Goal: Task Accomplishment & Management: Complete application form

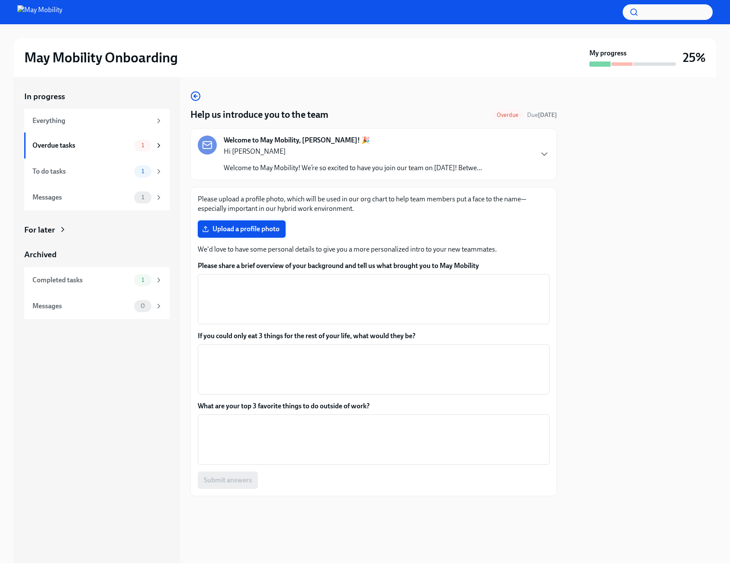
click at [240, 228] on span "Upload a profile photo" at bounding box center [242, 229] width 76 height 9
click at [0, 0] on input "Upload a profile photo" at bounding box center [0, 0] width 0 height 0
click at [259, 222] on label "Upload a profile photo" at bounding box center [242, 228] width 88 height 17
click at [0, 0] on input "Upload a profile photo" at bounding box center [0, 0] width 0 height 0
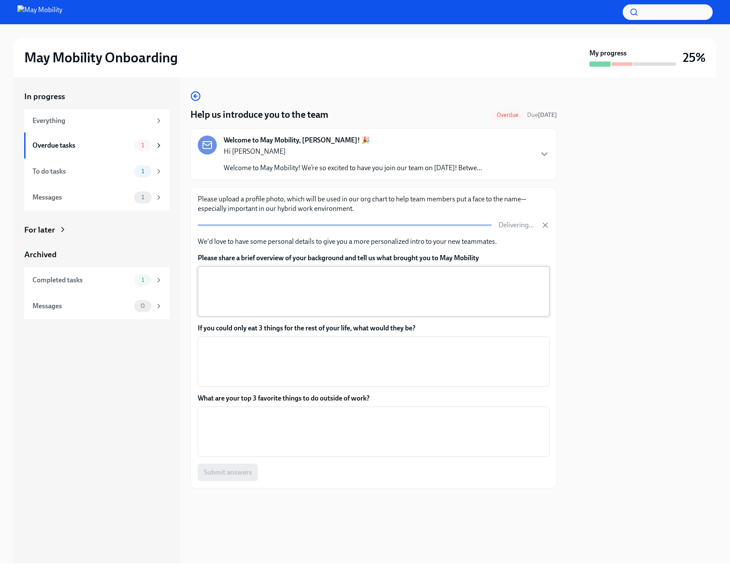
click at [311, 291] on textarea "Please share a brief overview of your background and tell us what brought you t…" at bounding box center [373, 291] width 341 height 42
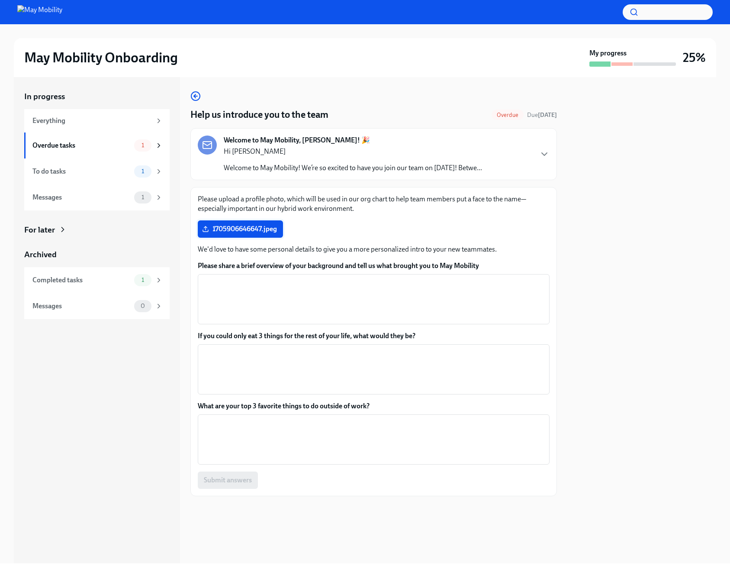
click at [254, 231] on span "1705906646647.jpeg" at bounding box center [240, 229] width 73 height 9
click at [0, 0] on input "1705906646647.jpeg" at bounding box center [0, 0] width 0 height 0
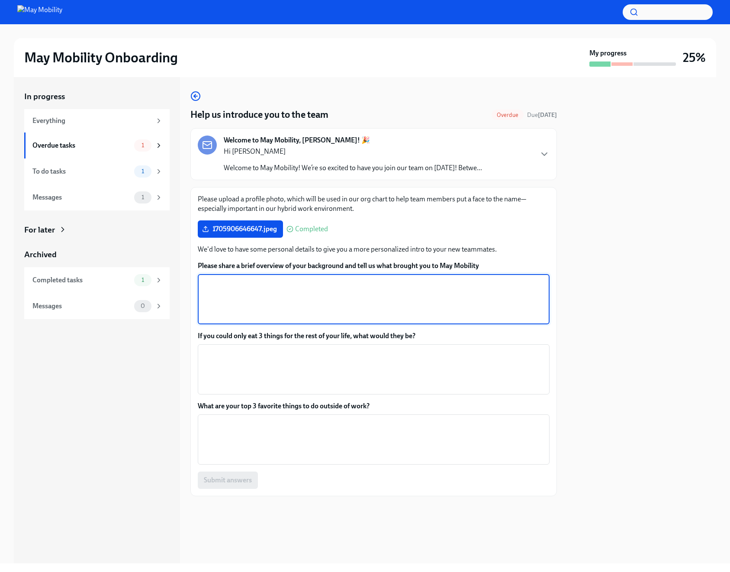
click at [391, 280] on textarea "Please share a brief overview of your background and tell us what brought you t…" at bounding box center [373, 299] width 341 height 42
click at [282, 373] on textarea "If you could only eat 3 things for the rest of your life, what would they be?" at bounding box center [373, 369] width 341 height 42
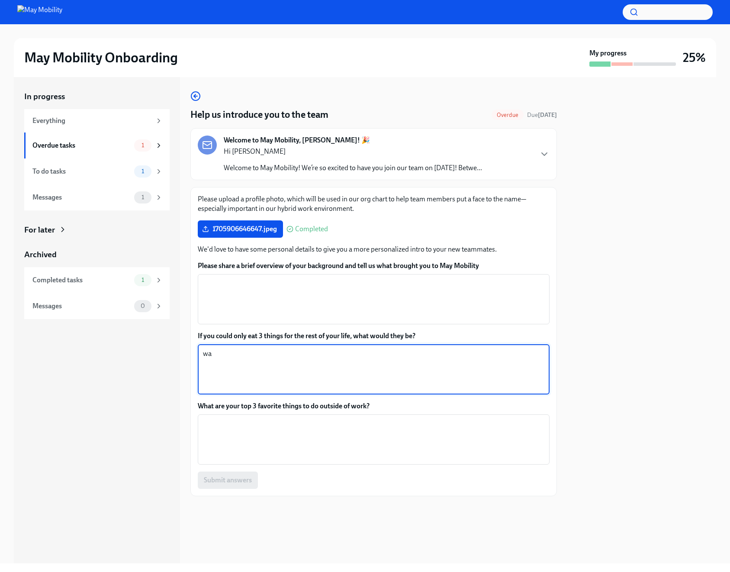
type textarea "w"
type textarea "W"
type textarea "Water,"
click at [284, 362] on textarea "If you could only eat 3 things for the rest of your life, what would they be?" at bounding box center [373, 369] width 341 height 42
type textarea "W"
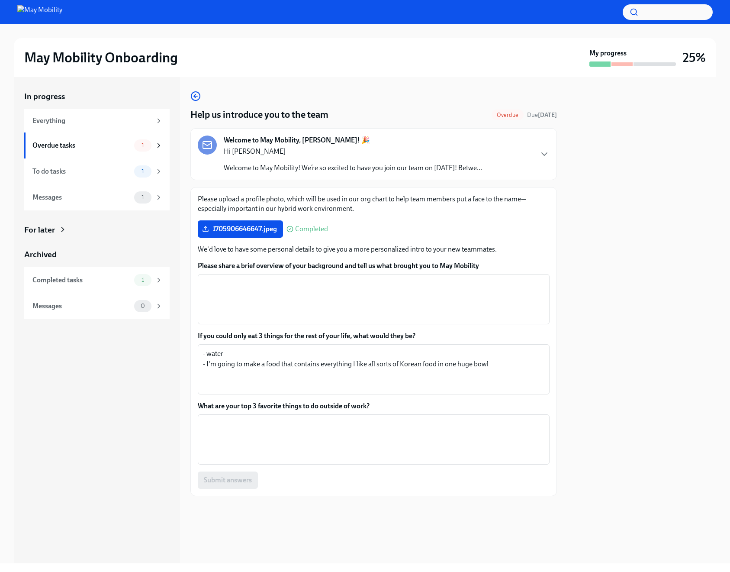
click at [282, 332] on label "If you could only eat 3 things for the rest of your life, what would they be?" at bounding box center [374, 336] width 352 height 10
click at [282, 348] on textarea "- water - I'm going to make a food that contains everything I like all sorts of…" at bounding box center [373, 369] width 341 height 42
click at [282, 332] on label "If you could only eat 3 things for the rest of your life, what would they be?" at bounding box center [374, 336] width 352 height 10
click at [282, 348] on textarea "- water - I'm going to make a food that contains everything I like all sorts of…" at bounding box center [373, 369] width 341 height 42
click at [282, 332] on label "If you could only eat 3 things for the rest of your life, what would they be?" at bounding box center [374, 336] width 352 height 10
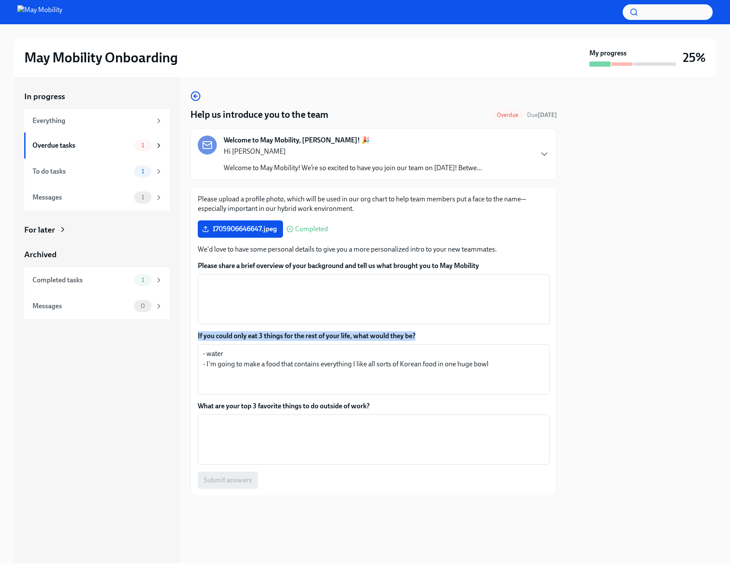
click at [282, 348] on textarea "- water - I'm going to make a food that contains everything I like all sorts of…" at bounding box center [373, 369] width 341 height 42
copy label "If you could only eat 3 things for the rest of your life, what would they be?"
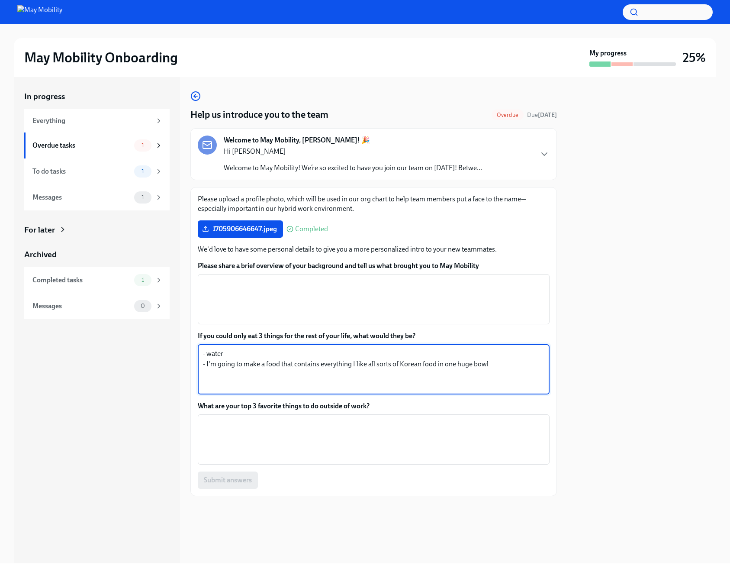
drag, startPoint x: 474, startPoint y: 366, endPoint x: 161, endPoint y: 353, distance: 313.9
click at [277, 358] on textarea "- water - I'm going to make a food that contains everything I like all sorts of…" at bounding box center [373, 369] width 341 height 42
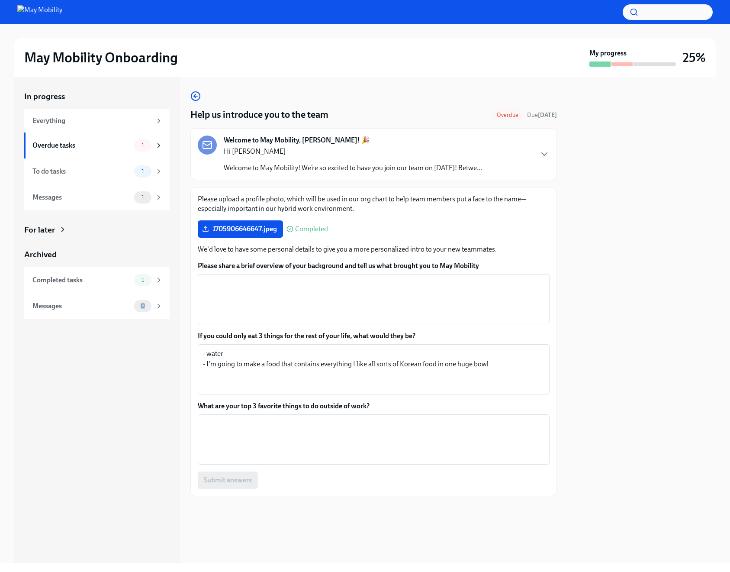
drag, startPoint x: 161, startPoint y: 353, endPoint x: 123, endPoint y: 350, distance: 37.4
click at [123, 350] on div "In progress Everything Overdue tasks 1 To do tasks 1 Messages 1 For later Archi…" at bounding box center [97, 320] width 166 height 486
click at [424, 370] on textarea "- water - I'm going to make a food that contains everything I like all sorts of…" at bounding box center [373, 369] width 341 height 42
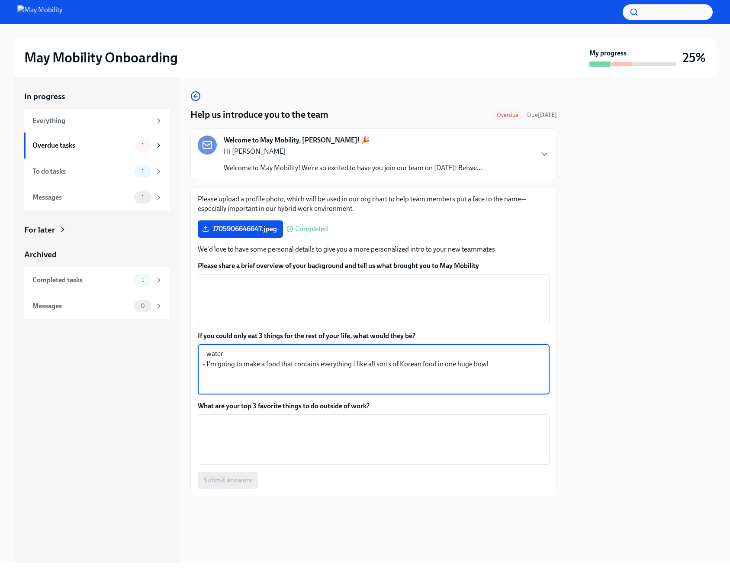
drag, startPoint x: 511, startPoint y: 369, endPoint x: 64, endPoint y: 409, distance: 449.2
click at [196, 341] on div "Please upload a profile photo, which will be used in our org chart to help team…" at bounding box center [373, 341] width 366 height 309
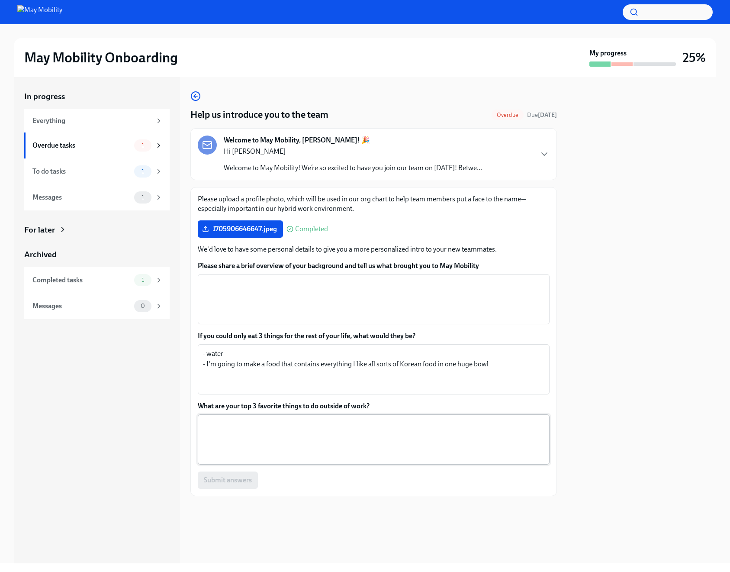
click at [283, 435] on textarea "What are your top 3 favorite things to do outside of work?" at bounding box center [373, 439] width 341 height 42
click at [318, 379] on textarea "- water - I'm going to make a food that contains everything I like all sorts of…" at bounding box center [373, 369] width 341 height 42
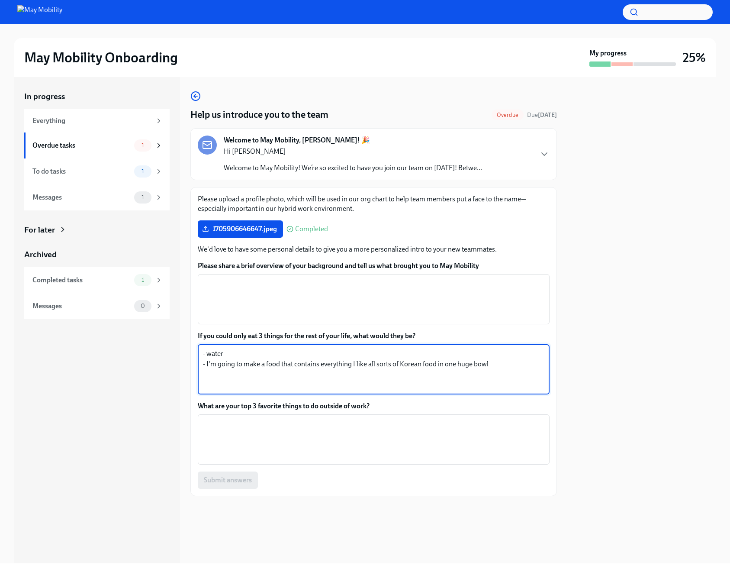
paste textarea "Water A dish that combines everything I like—all sorts of Korean food in one hu…"
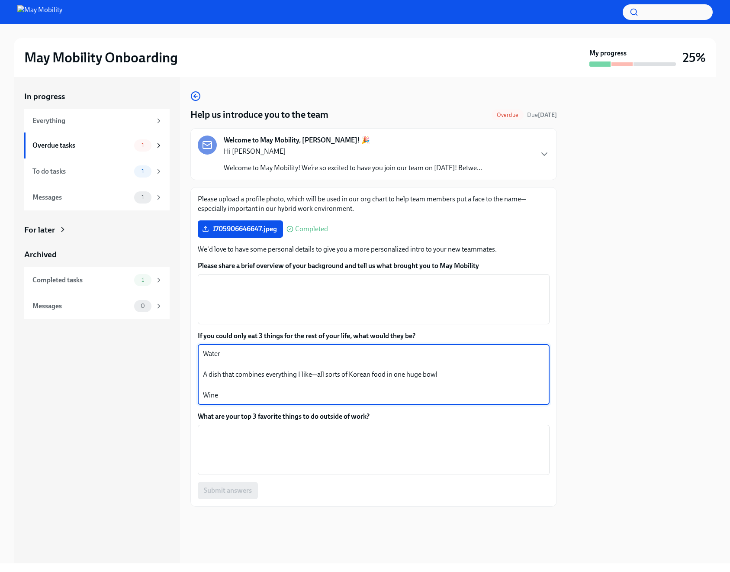
click at [206, 353] on textarea "Water A dish that combines everything I like—all sorts of Korean food in one hu…" at bounding box center [373, 374] width 341 height 52
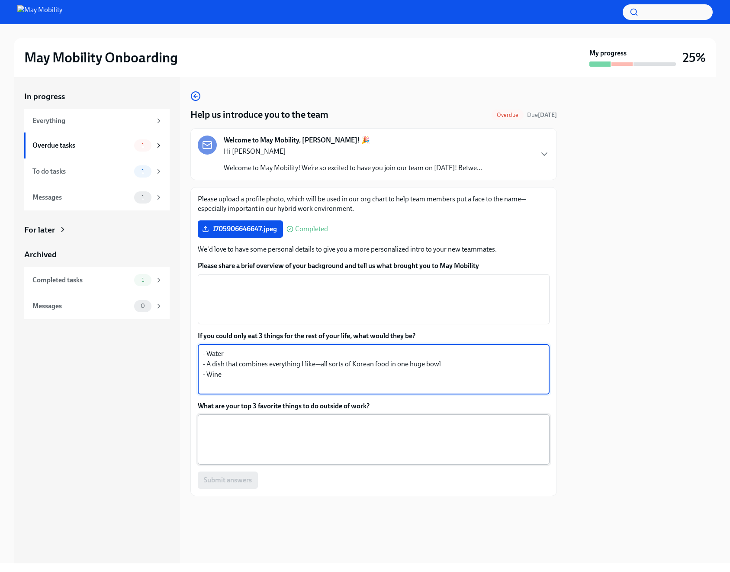
type textarea "- Water - A dish that combines everything I like—all sorts of Korean food in on…"
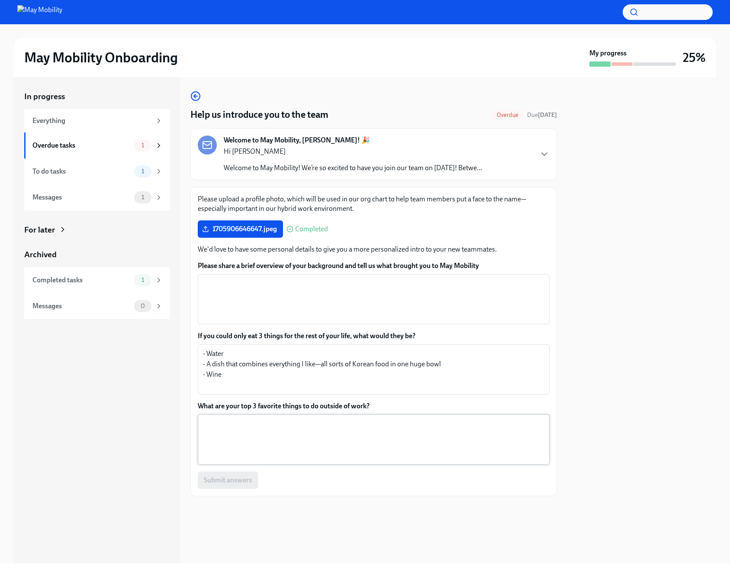
click at [268, 418] on div "x ​" at bounding box center [374, 439] width 352 height 50
click at [271, 405] on label "What are your top 3 favorite things to do outside of work?" at bounding box center [374, 406] width 352 height 10
click at [271, 418] on textarea "What are your top 3 favorite things to do outside of work?" at bounding box center [373, 439] width 341 height 42
click at [271, 405] on label "What are your top 3 favorite things to do outside of work?" at bounding box center [374, 406] width 352 height 10
click at [271, 418] on textarea "What are your top 3 favorite things to do outside of work?" at bounding box center [373, 439] width 341 height 42
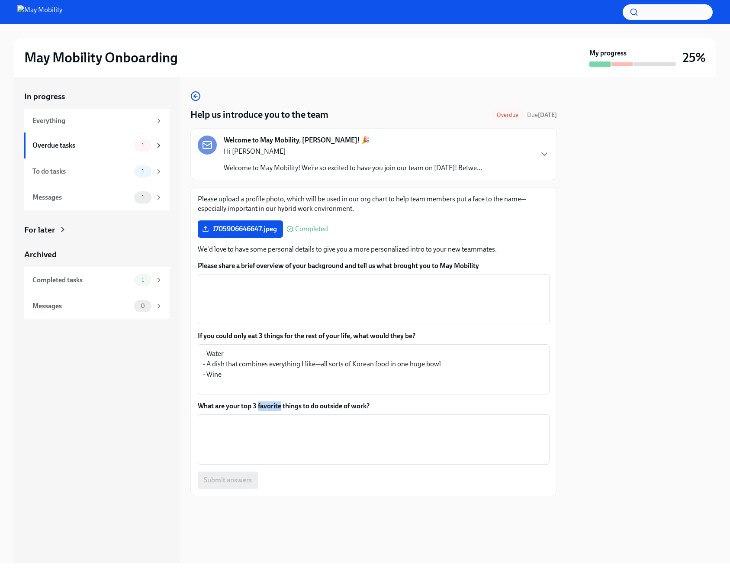
click at [271, 405] on label "What are your top 3 favorite things to do outside of work?" at bounding box center [374, 406] width 352 height 10
click at [271, 418] on textarea "What are your top 3 favorite things to do outside of work?" at bounding box center [373, 439] width 341 height 42
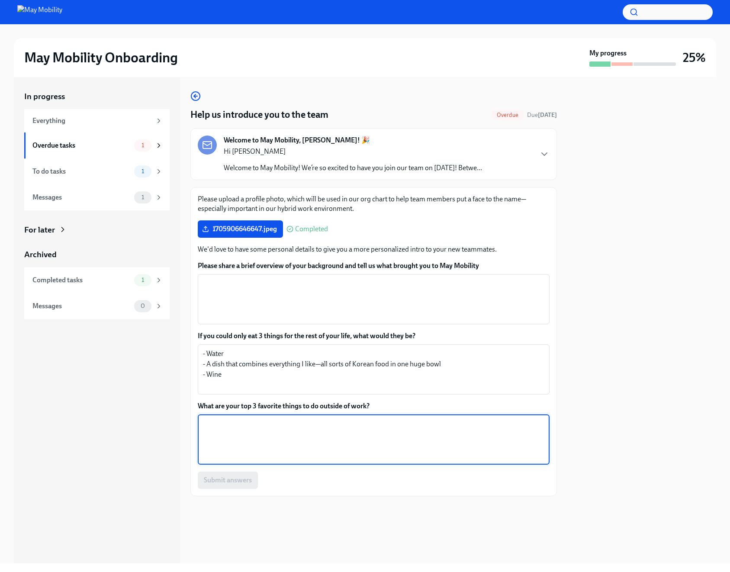
click at [269, 429] on textarea "What are your top 3 favorite things to do outside of work?" at bounding box center [373, 439] width 341 height 42
click at [331, 425] on textarea "What are your top 3 favorite things to do outside of work?" at bounding box center [373, 439] width 341 height 42
click at [304, 425] on textarea "What are your top 3 favorite things to do outside of work?" at bounding box center [373, 439] width 341 height 42
click at [313, 401] on label "What are your top 3 favorite things to do outside of work?" at bounding box center [374, 406] width 352 height 10
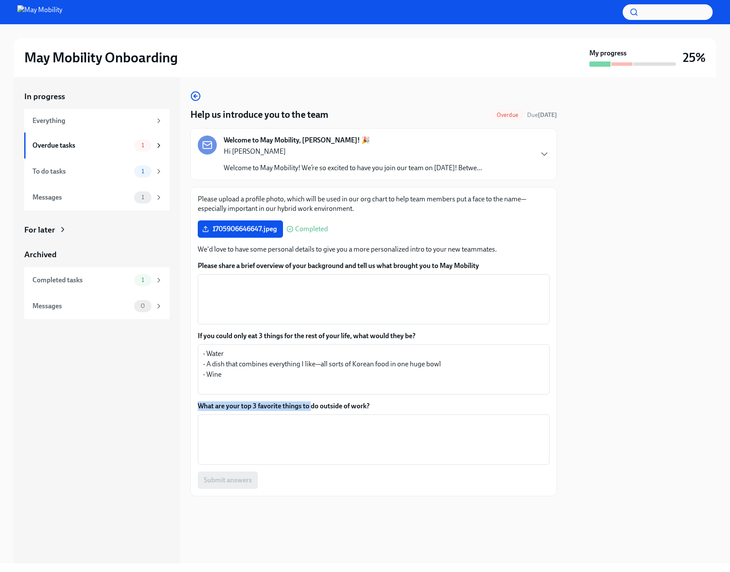
click at [313, 401] on label "What are your top 3 favorite things to do outside of work?" at bounding box center [374, 406] width 352 height 10
click at [313, 418] on textarea "What are your top 3 favorite things to do outside of work?" at bounding box center [373, 439] width 341 height 42
click at [313, 401] on label "What are your top 3 favorite things to do outside of work?" at bounding box center [374, 406] width 352 height 10
click at [313, 418] on textarea "What are your top 3 favorite things to do outside of work?" at bounding box center [373, 439] width 341 height 42
copy label "What are your top 3 favorite things to do outside of work?"
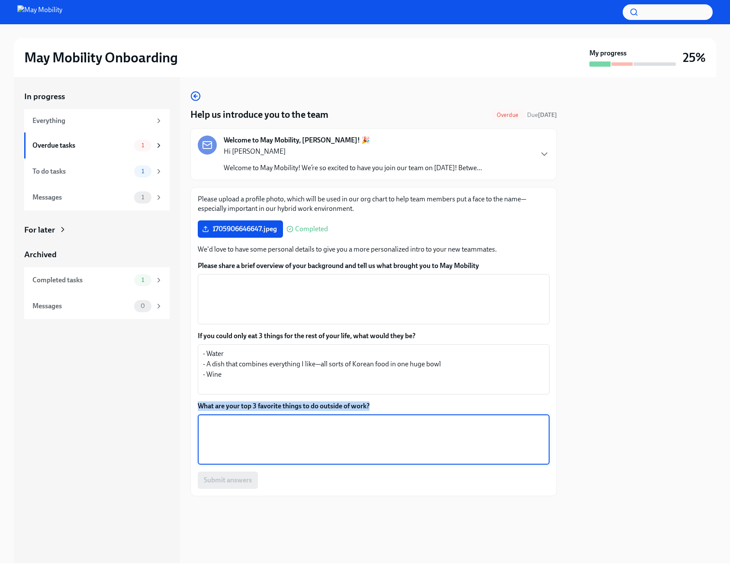
click at [458, 433] on textarea "What are your top 3 favorite things to do outside of work?" at bounding box center [373, 439] width 341 height 42
click at [250, 449] on textarea "- work out - reading paper - travel" at bounding box center [373, 439] width 341 height 42
drag, startPoint x: 245, startPoint y: 444, endPoint x: 206, endPoint y: 444, distance: 38.9
click at [206, 444] on textarea "- work out - reading paper - travel" at bounding box center [373, 439] width 341 height 42
click at [224, 449] on textarea "- work out - reading paper - travel" at bounding box center [373, 439] width 341 height 42
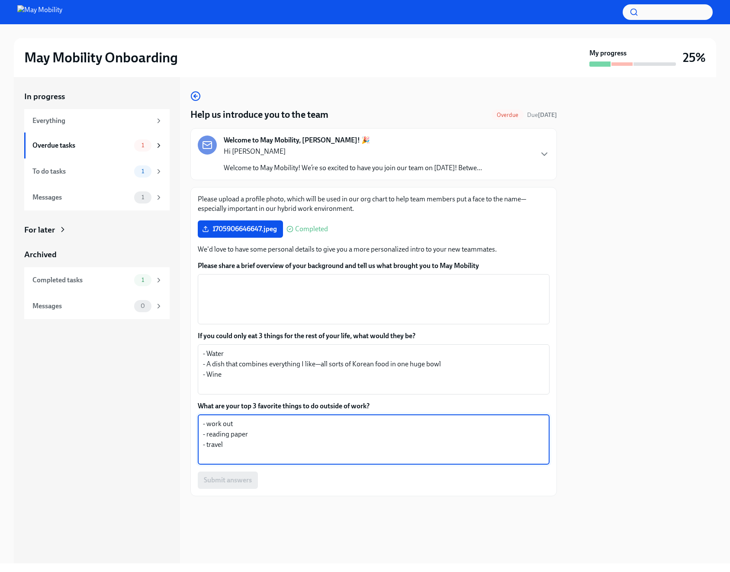
drag, startPoint x: 240, startPoint y: 447, endPoint x: 123, endPoint y: 405, distance: 124.7
click at [195, 430] on div "Please upload a profile photo, which will be used in our org chart to help team…" at bounding box center [373, 341] width 366 height 309
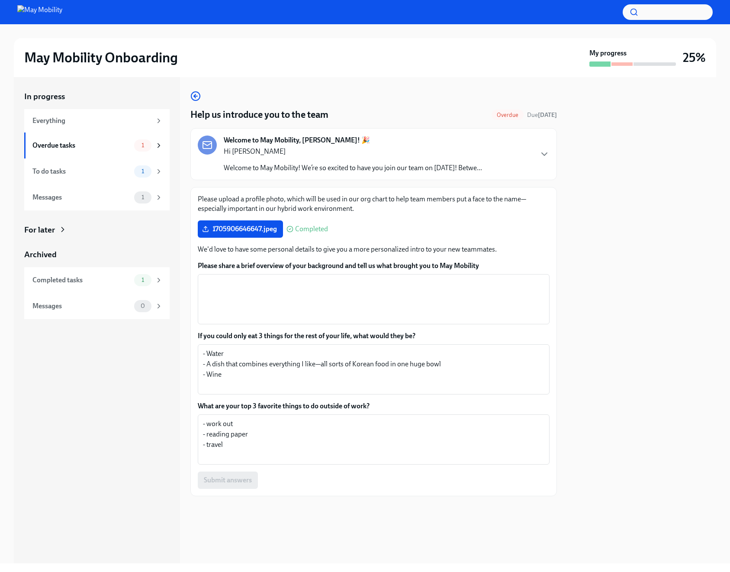
click at [120, 401] on div "In progress Everything Overdue tasks 1 To do tasks 1 Messages 1 For later Archi…" at bounding box center [97, 320] width 166 height 486
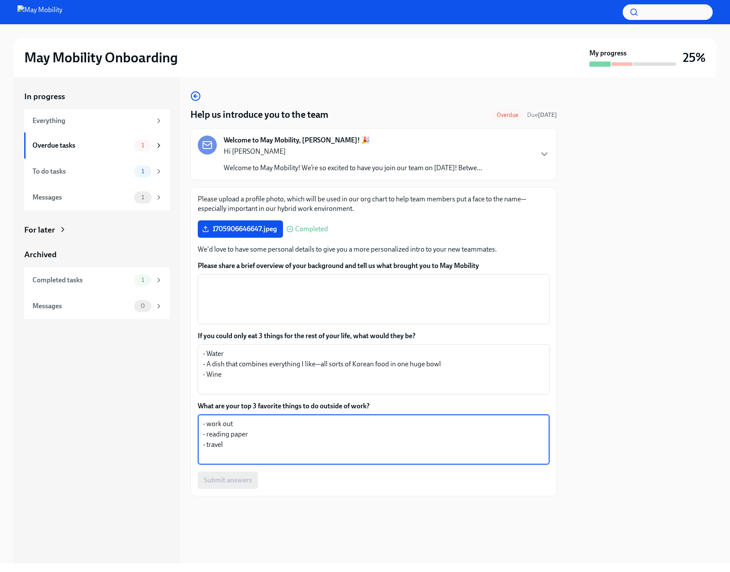
drag, startPoint x: 257, startPoint y: 427, endPoint x: 251, endPoint y: 450, distance: 23.8
click at [257, 427] on textarea "- work out - reading paper - travel" at bounding box center [373, 439] width 341 height 42
drag, startPoint x: 249, startPoint y: 453, endPoint x: 131, endPoint y: 397, distance: 130.8
click at [131, 381] on div "In progress Everything Overdue tasks 1 To do tasks 1 Messages 1 For later Archi…" at bounding box center [365, 320] width 702 height 486
click at [278, 419] on textarea "- work out - reading paper - travel" at bounding box center [373, 439] width 341 height 42
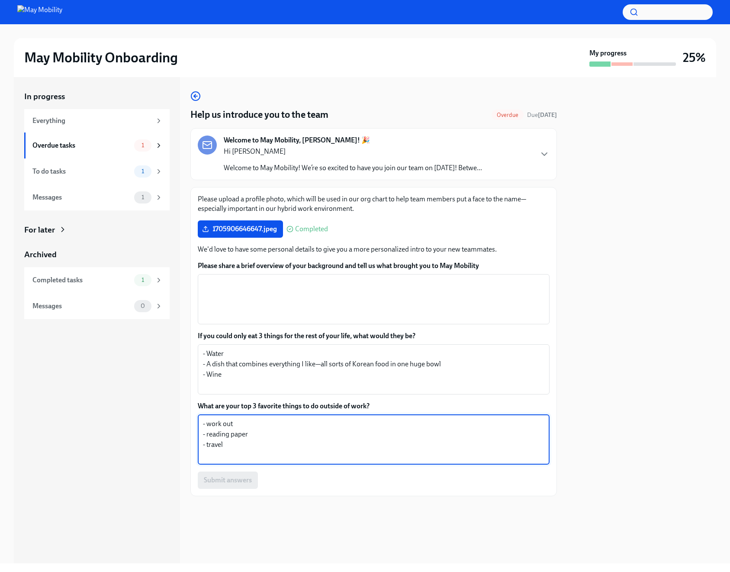
paste textarea "Working out Reading papers Traveling"
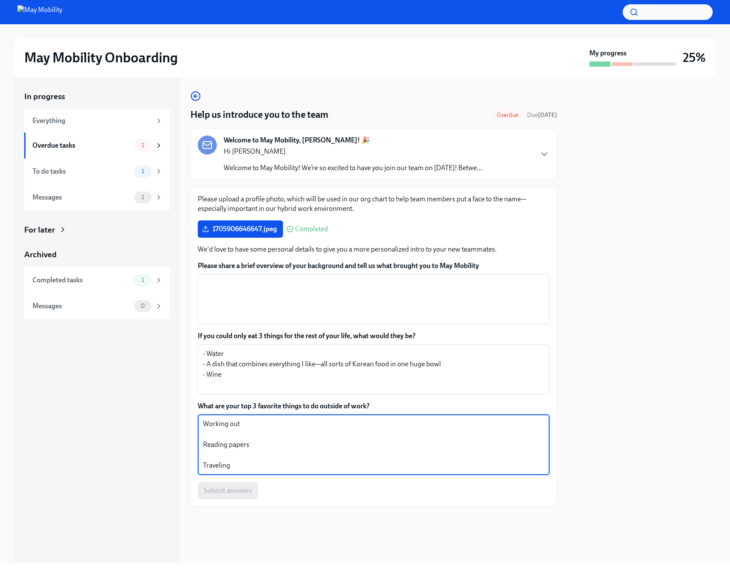
click at [204, 423] on textarea "Working out Reading papers Traveling" at bounding box center [373, 444] width 341 height 52
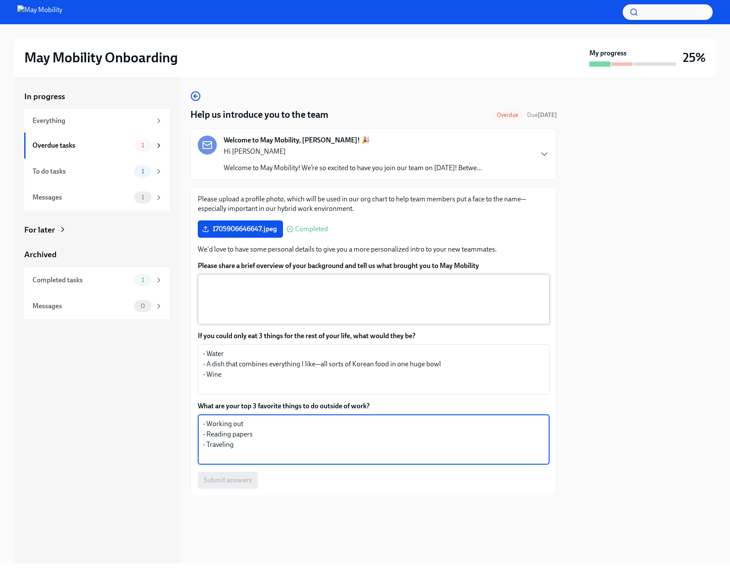
click at [396, 296] on textarea "Please share a brief overview of your background and tell us what brought you t…" at bounding box center [373, 299] width 341 height 42
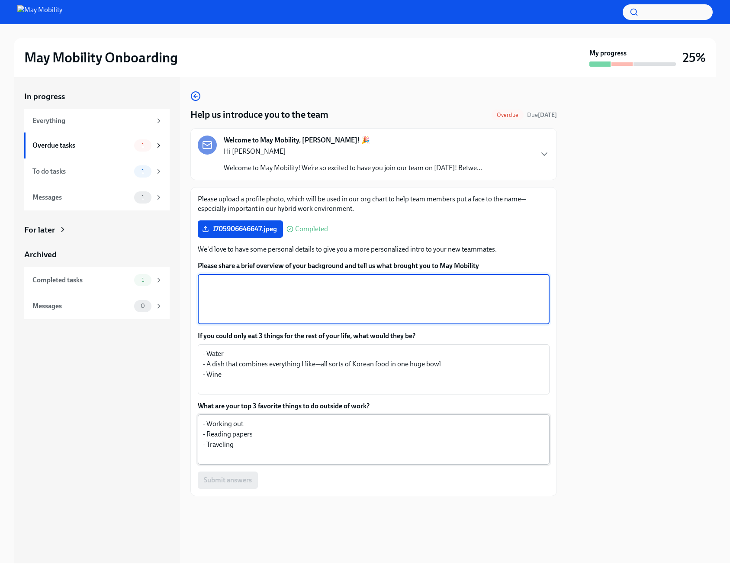
click at [262, 436] on textarea "- Working out - Reading papers - Traveling" at bounding box center [373, 439] width 341 height 42
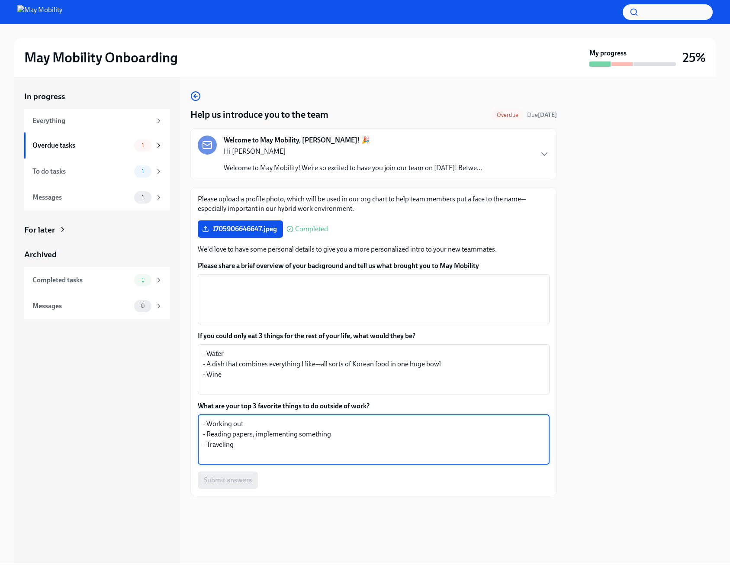
click at [337, 434] on textarea "- Working out - Reading papers, implementing something - Traveling" at bounding box center [373, 439] width 341 height 42
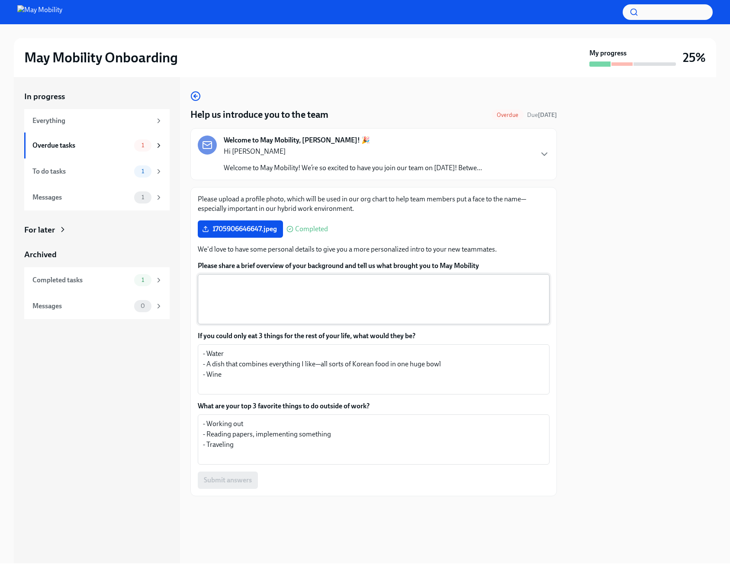
click at [283, 314] on textarea "Please share a brief overview of your background and tell us what brought you t…" at bounding box center [373, 299] width 341 height 42
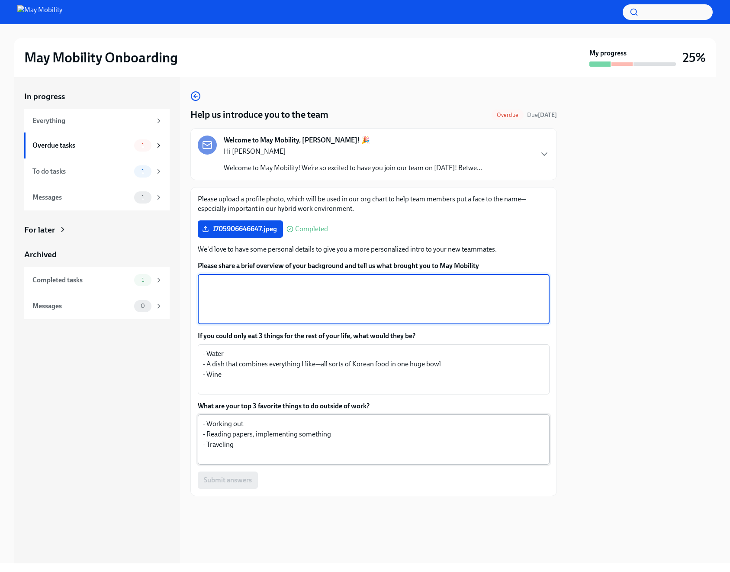
click at [267, 431] on textarea "- Working out - Reading papers, implementing something - Traveling" at bounding box center [373, 439] width 341 height 42
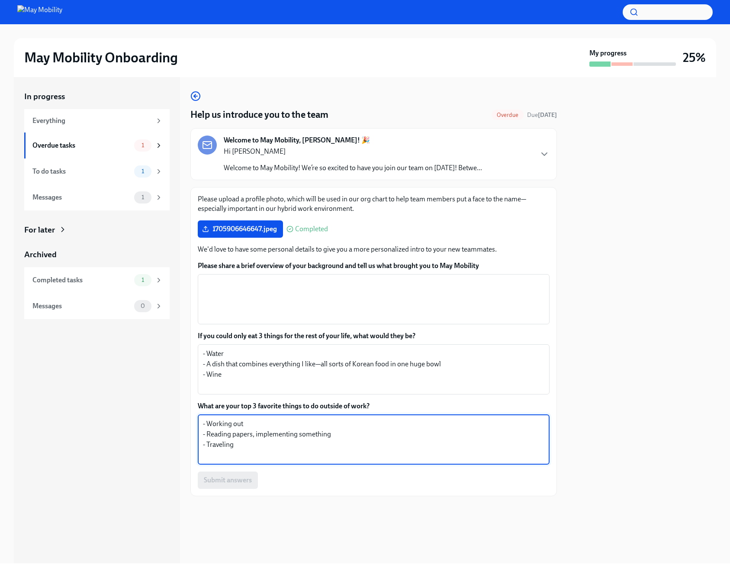
click at [267, 431] on textarea "- Working out - Reading papers, implementing something - Traveling" at bounding box center [373, 439] width 341 height 42
paste textarea "Reading papers and building/implementing ideas"
click at [204, 432] on textarea "- Working out Reading papers and building/implementing ideas- Traveling" at bounding box center [373, 439] width 341 height 42
drag, startPoint x: 347, startPoint y: 436, endPoint x: 357, endPoint y: 432, distance: 11.1
click at [347, 436] on textarea "- Working out - Reading papers and building/implementing ideas- Traveling" at bounding box center [373, 439] width 341 height 42
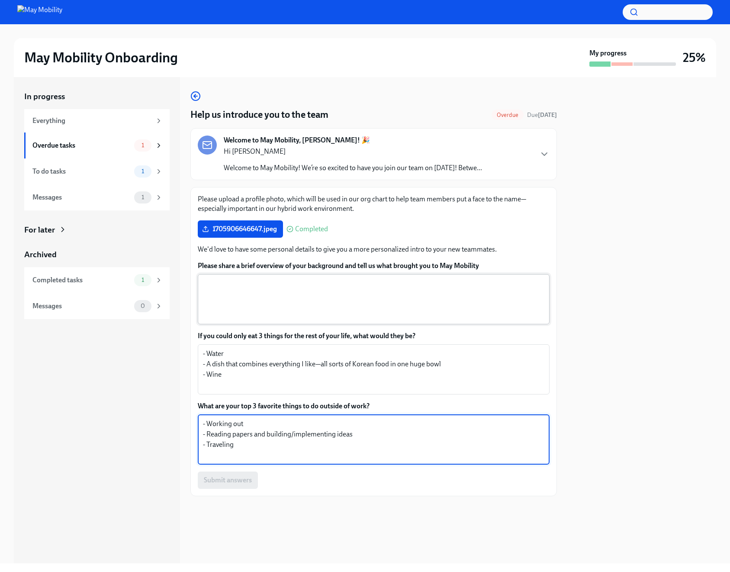
type textarea "- Working out - Reading papers and building/implementing ideas - Traveling"
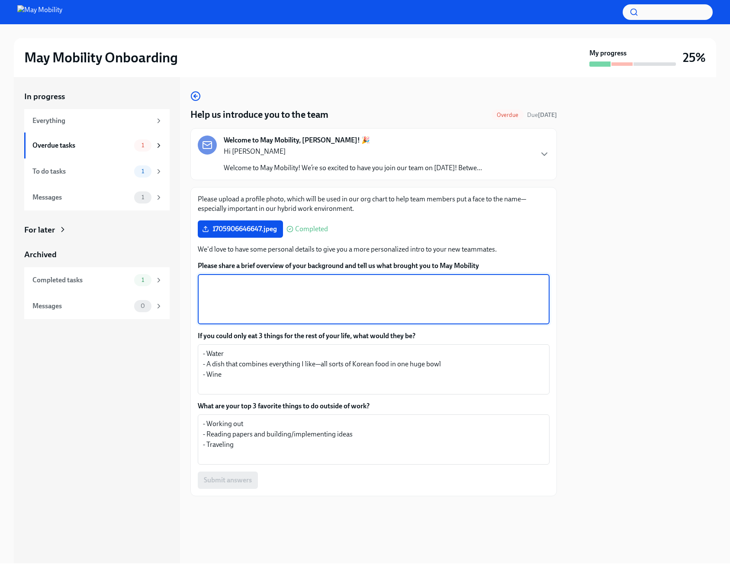
click at [380, 308] on textarea "Please share a brief overview of your background and tell us what brought you t…" at bounding box center [373, 299] width 341 height 42
type textarea "-"
type textarea "R"
type textarea "-"
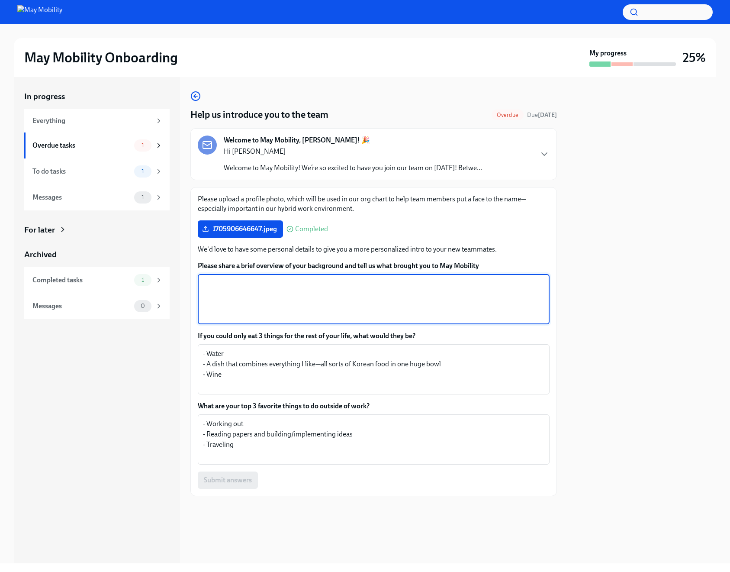
click at [433, 269] on label "Please share a brief overview of your background and tell us what brought you t…" at bounding box center [374, 266] width 352 height 10
click at [433, 278] on textarea "Please share a brief overview of your background and tell us what brought you t…" at bounding box center [373, 299] width 341 height 42
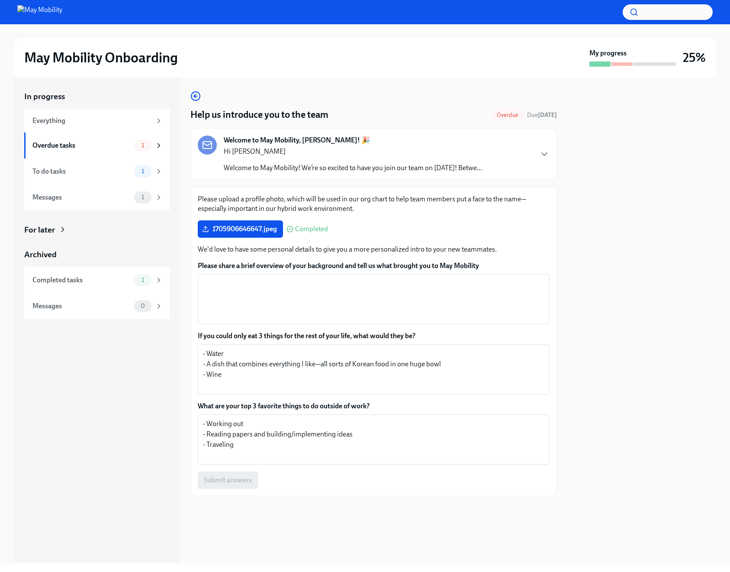
click at [433, 269] on label "Please share a brief overview of your background and tell us what brought you t…" at bounding box center [374, 266] width 352 height 10
click at [433, 278] on textarea "Please share a brief overview of your background and tell us what brought you t…" at bounding box center [373, 299] width 341 height 42
click at [433, 269] on label "Please share a brief overview of your background and tell us what brought you t…" at bounding box center [374, 266] width 352 height 10
click at [433, 278] on textarea "Please share a brief overview of your background and tell us what brought you t…" at bounding box center [373, 299] width 341 height 42
copy label "Please share a brief overview of your background and tell us what brought you t…"
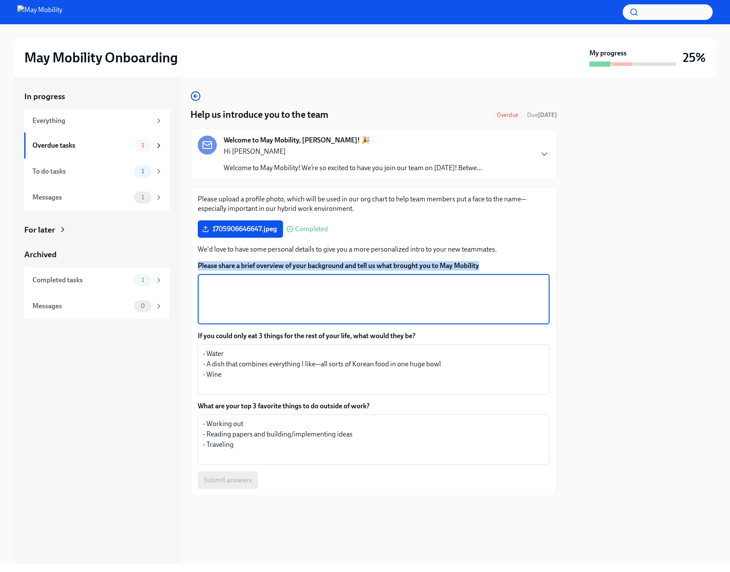
click at [274, 294] on textarea "Please share a brief overview of your background and tell us what brought you t…" at bounding box center [373, 299] width 341 height 42
paste textarea "MS in robotics; previously built autonomy for semi-trucks. Prior B2B sales and …"
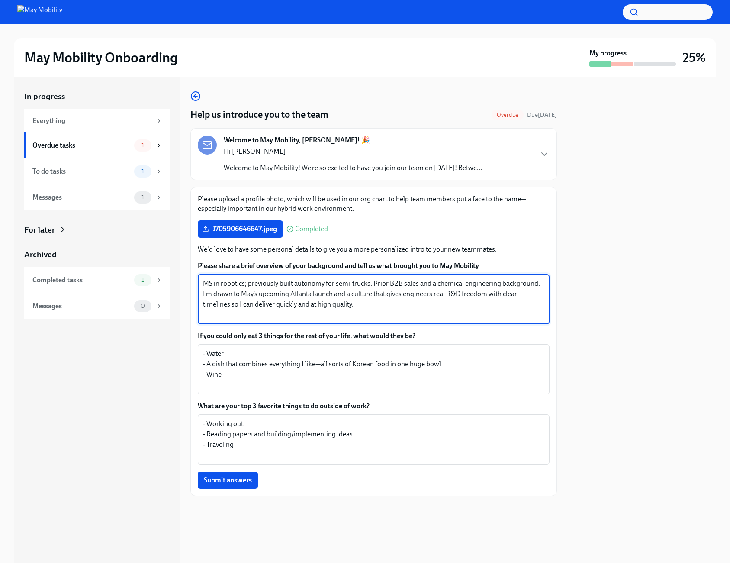
drag, startPoint x: 373, startPoint y: 283, endPoint x: 538, endPoint y: 284, distance: 164.9
click at [538, 284] on textarea "MS in robotics; previously built autonomy for semi-trucks. Prior B2B sales and …" at bounding box center [373, 299] width 341 height 42
drag, startPoint x: 370, startPoint y: 285, endPoint x: 402, endPoint y: 296, distance: 33.9
click at [402, 296] on textarea "MS in robotics; previously built autonomy for semi-trucks. I’m drawn to May’s u…" at bounding box center [373, 299] width 341 height 42
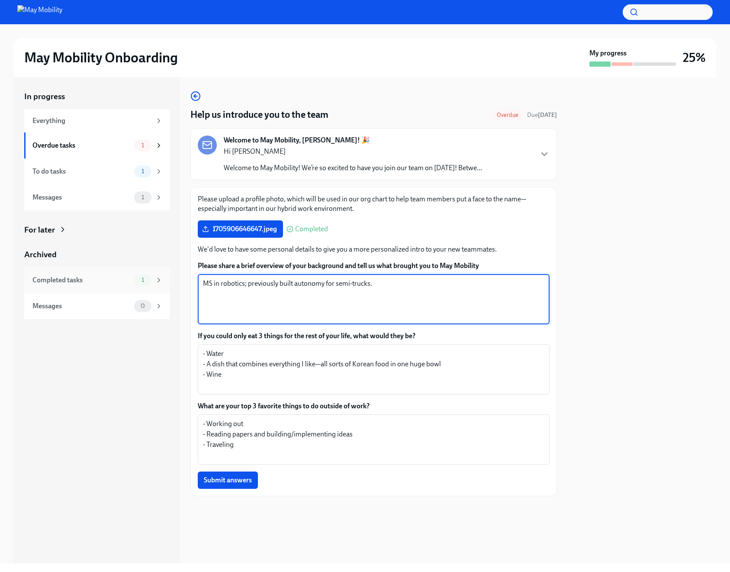
drag, startPoint x: 383, startPoint y: 287, endPoint x: 101, endPoint y: 273, distance: 282.9
click at [101, 273] on div "In progress Everything Overdue tasks 1 To do tasks 1 Messages 1 For later Archi…" at bounding box center [365, 320] width 702 height 486
paste textarea "I have a master’s in robotics and most recently worked on autonomous driving fo…"
click at [480, 284] on textarea "I have a master’s in robotics and most recently worked on autonomous driving fo…" at bounding box center [373, 299] width 341 height 42
drag, startPoint x: 464, startPoint y: 285, endPoint x: 439, endPoint y: 281, distance: 25.5
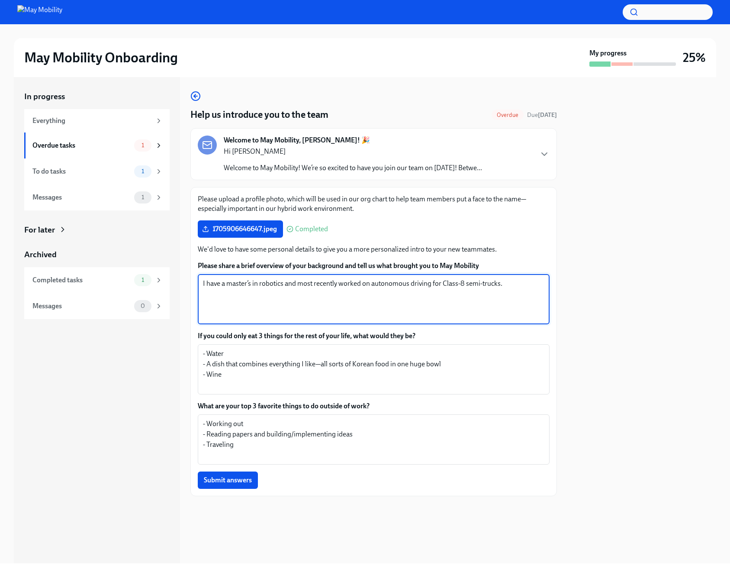
click at [439, 281] on textarea "I have a master’s in robotics and most recently worked on autonomous driving fo…" at bounding box center [373, 299] width 341 height 42
click at [253, 314] on textarea "I have a master’s in robotics and most recently worked on autonomous driving fo…" at bounding box center [373, 299] width 341 height 42
paste textarea "first, I was born in May (a small joke), but more seriously, I’m excited by May…"
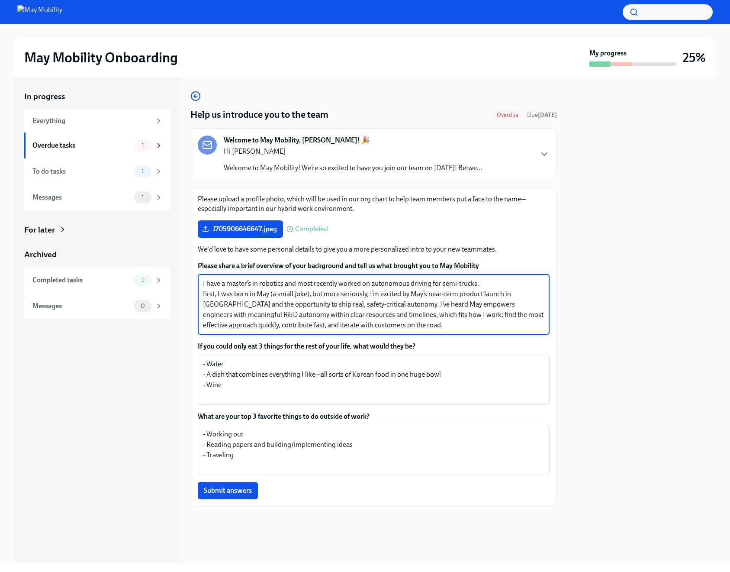
click at [204, 291] on textarea "I have a master’s in robotics and most recently worked on autonomous driving fo…" at bounding box center [373, 304] width 341 height 52
click at [382, 303] on textarea "I have a master’s in robotics and most recently worked on autonomous driving fo…" at bounding box center [373, 304] width 341 height 52
click at [378, 328] on textarea "I have a master’s in robotics and most recently worked on autonomous driving fo…" at bounding box center [373, 304] width 341 height 52
click at [443, 296] on textarea "I have a master’s in robotics and most recently worked on autonomous driving fo…" at bounding box center [373, 304] width 341 height 52
drag, startPoint x: 374, startPoint y: 305, endPoint x: 376, endPoint y: 318, distance: 13.2
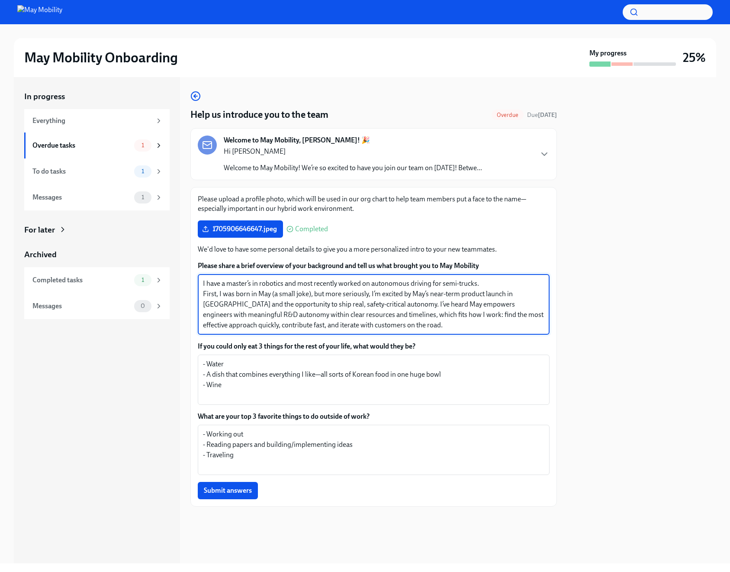
click at [376, 318] on textarea "I have a master’s in robotics and most recently worked on autonomous driving fo…" at bounding box center [373, 304] width 341 height 52
click at [366, 312] on textarea "I have a master’s in robotics and most recently worked on autonomous driving fo…" at bounding box center [373, 304] width 341 height 52
drag, startPoint x: 379, startPoint y: 304, endPoint x: 409, endPoint y: 316, distance: 32.0
click at [409, 316] on textarea "I have a master’s in robotics and most recently worked on autonomous driving fo…" at bounding box center [373, 304] width 341 height 52
click at [378, 321] on textarea "I have a master’s in robotics and most recently worked on autonomous driving fo…" at bounding box center [373, 304] width 341 height 52
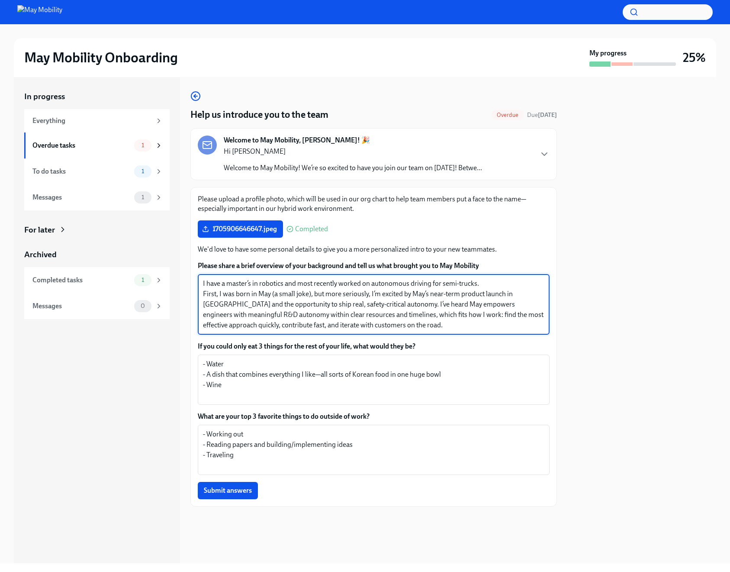
drag, startPoint x: 369, startPoint y: 305, endPoint x: 199, endPoint y: 303, distance: 170.5
click at [199, 303] on div "I have a master’s in robotics and most recently worked on autonomous driving fo…" at bounding box center [374, 304] width 352 height 61
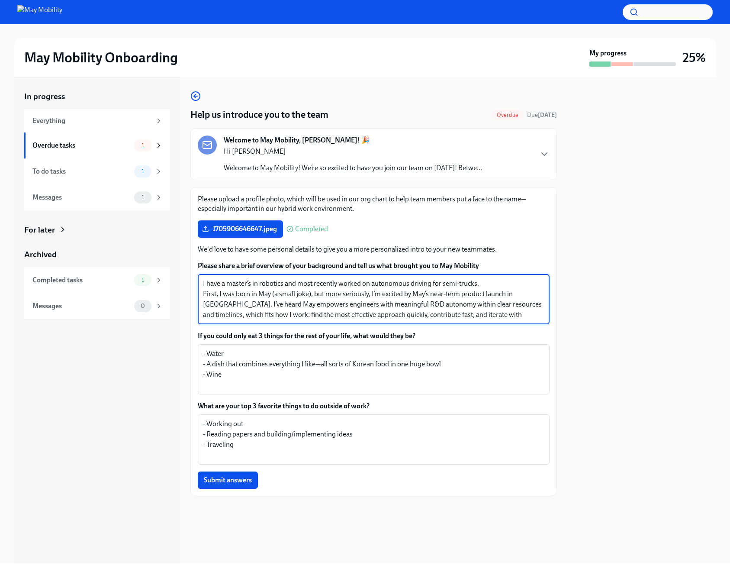
click at [388, 285] on textarea "I have a master’s in robotics and most recently worked on autonomous driving fo…" at bounding box center [373, 299] width 341 height 42
click at [471, 286] on textarea "I have a master’s in robotics and most recently worked on autonomous driving fo…" at bounding box center [373, 299] width 341 height 42
click at [213, 294] on textarea "I have a master’s in robotics and most recently worked on autonomous driving fo…" at bounding box center [373, 299] width 341 height 42
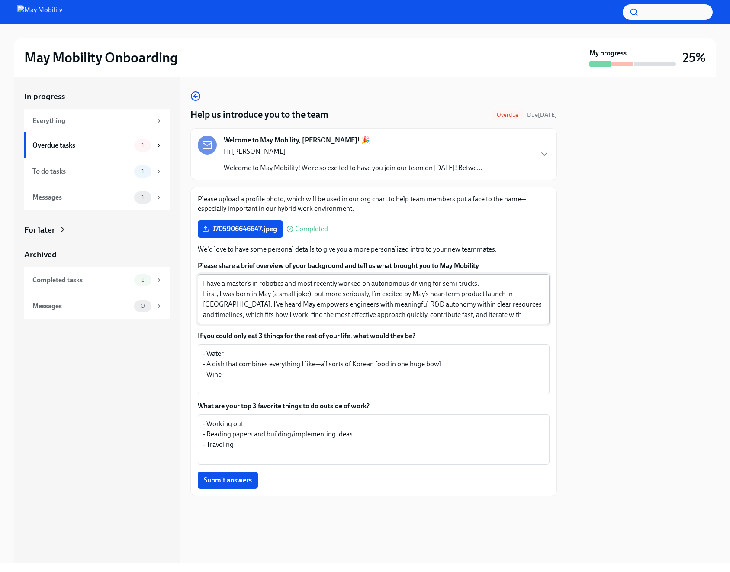
click at [204, 295] on textarea "I have a master’s in robotics and most recently worked on autonomous driving fo…" at bounding box center [373, 299] width 341 height 42
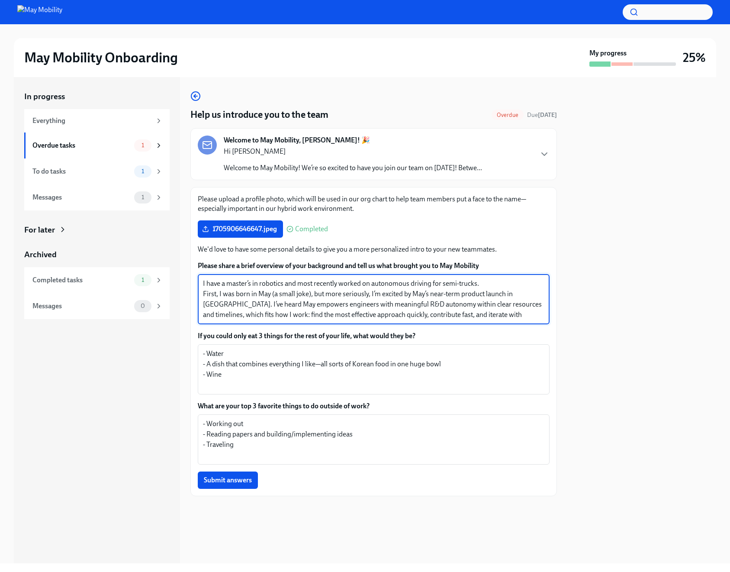
paste textarea "Why May Mobility:"
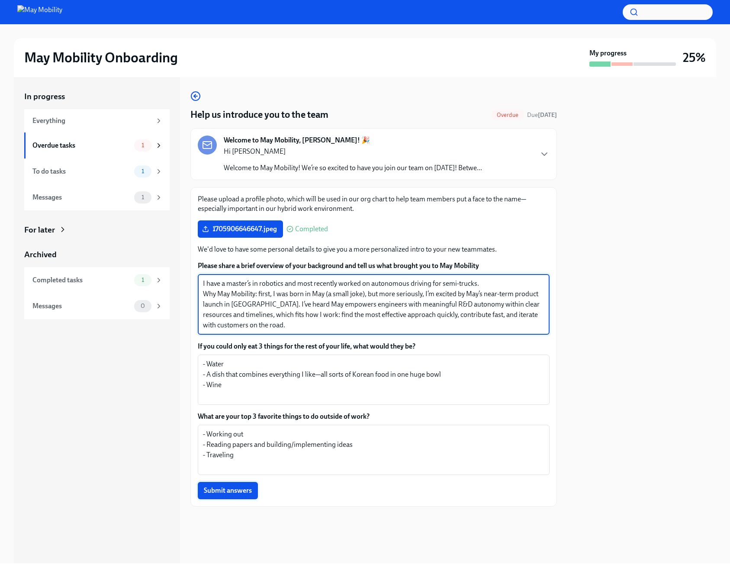
type textarea "I have a master’s in robotics and most recently worked on autonomous driving fo…"
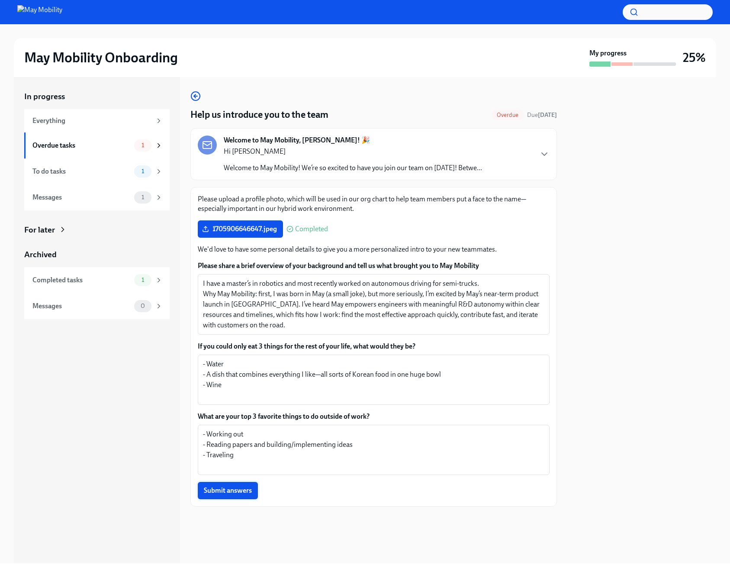
click at [238, 495] on button "Submit answers" at bounding box center [228, 490] width 60 height 17
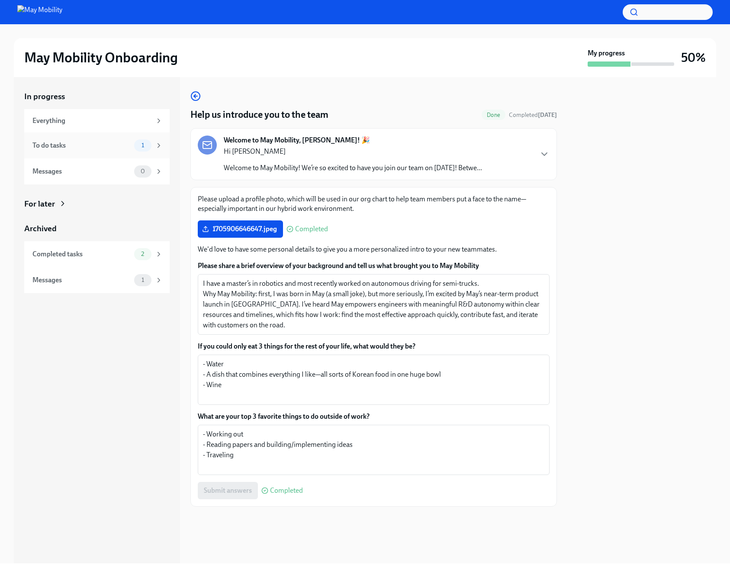
click at [169, 149] on div "To do tasks 1" at bounding box center [96, 145] width 145 height 26
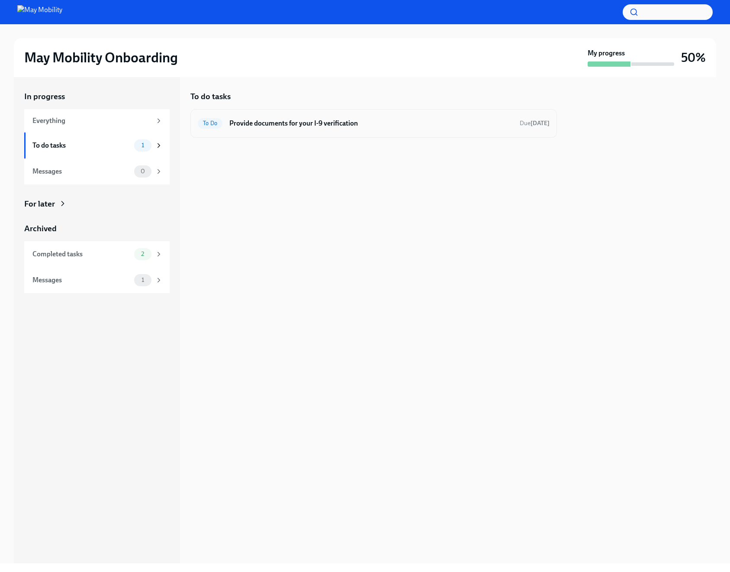
click at [353, 127] on h6 "Provide documents for your I-9 verification" at bounding box center [370, 124] width 283 height 10
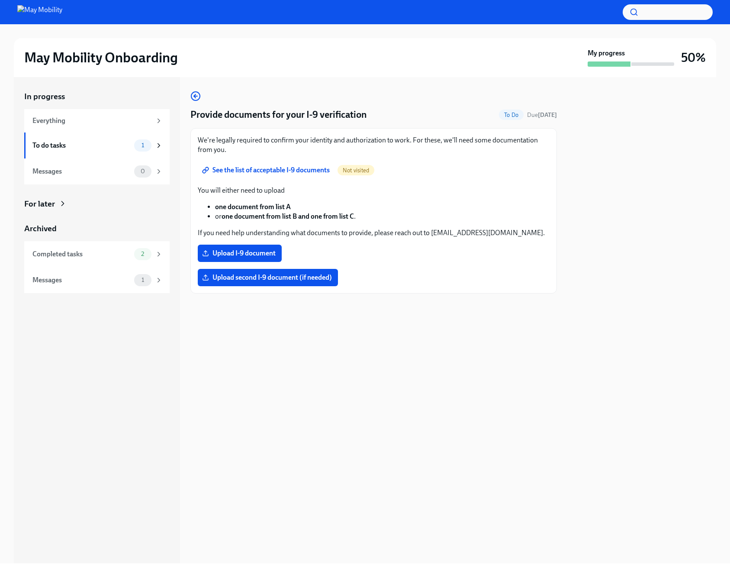
drag, startPoint x: 576, startPoint y: 183, endPoint x: 592, endPoint y: 182, distance: 16.0
click at [583, 183] on div at bounding box center [641, 320] width 149 height 486
